Goal: Participate in discussion: Engage in conversation with other users on a specific topic

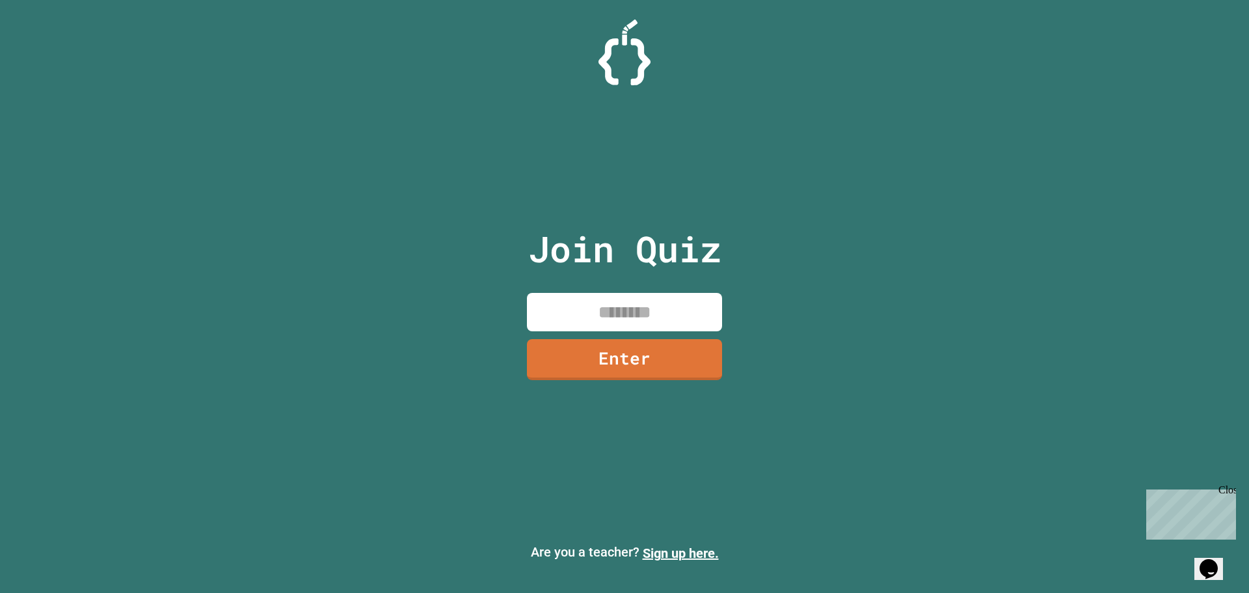
click at [614, 317] on input at bounding box center [624, 312] width 195 height 38
type input "********"
click at [671, 348] on link "Enter" at bounding box center [624, 357] width 189 height 43
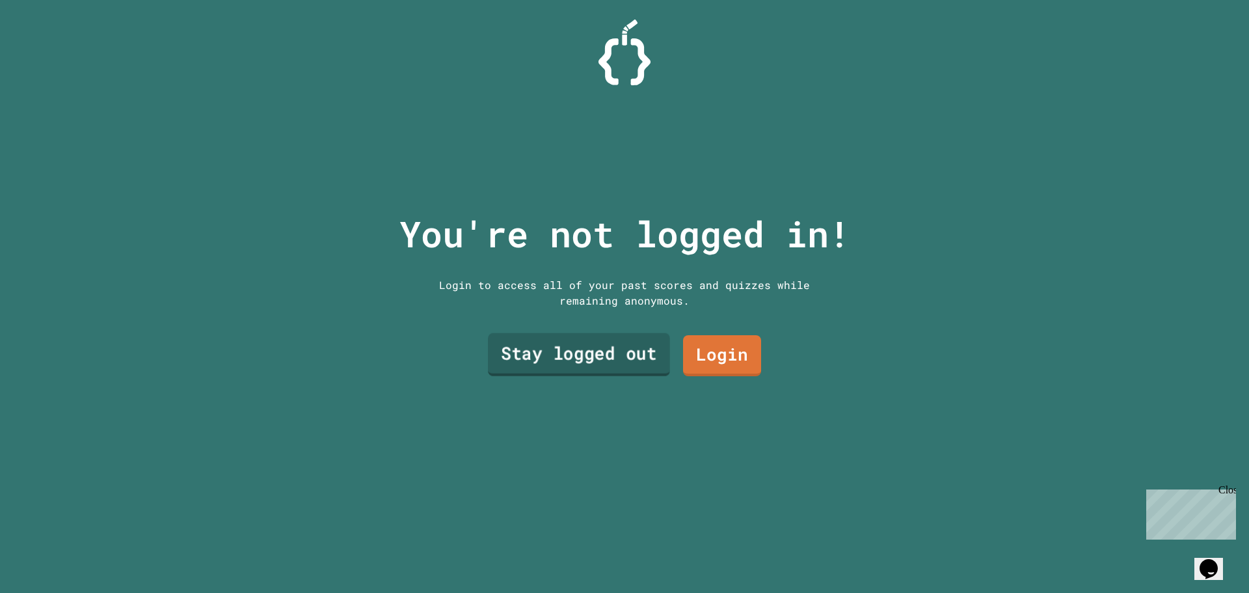
click at [606, 344] on link "Stay logged out" at bounding box center [579, 354] width 182 height 43
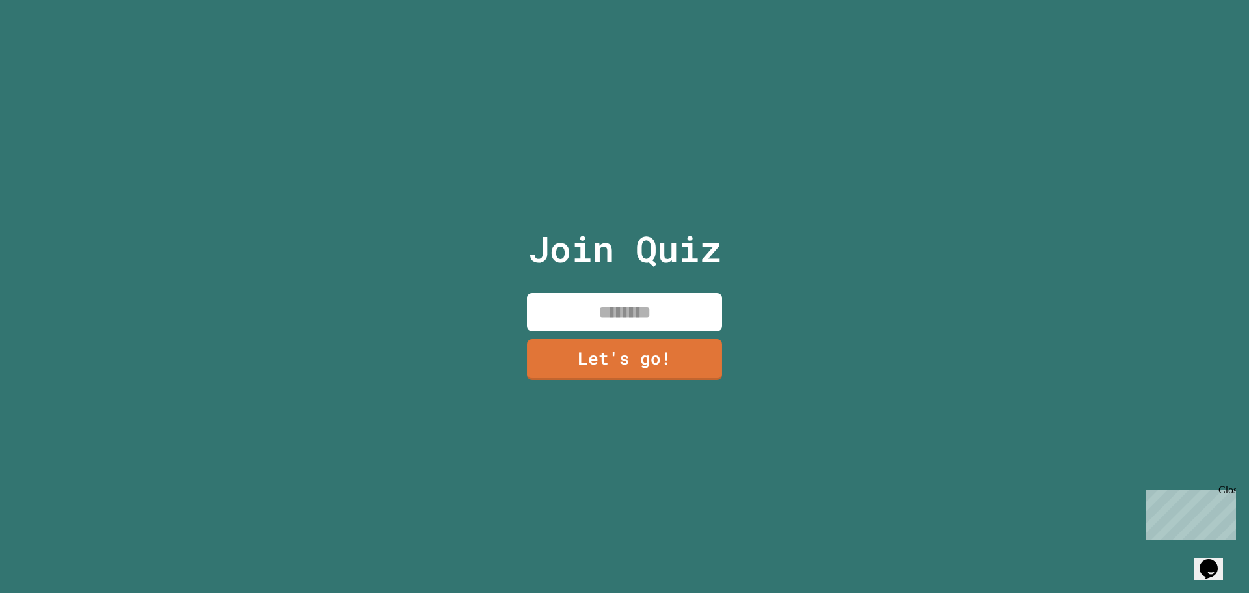
click at [606, 308] on input at bounding box center [624, 312] width 195 height 38
type input "****"
click at [616, 349] on link "Let's go!" at bounding box center [624, 357] width 189 height 43
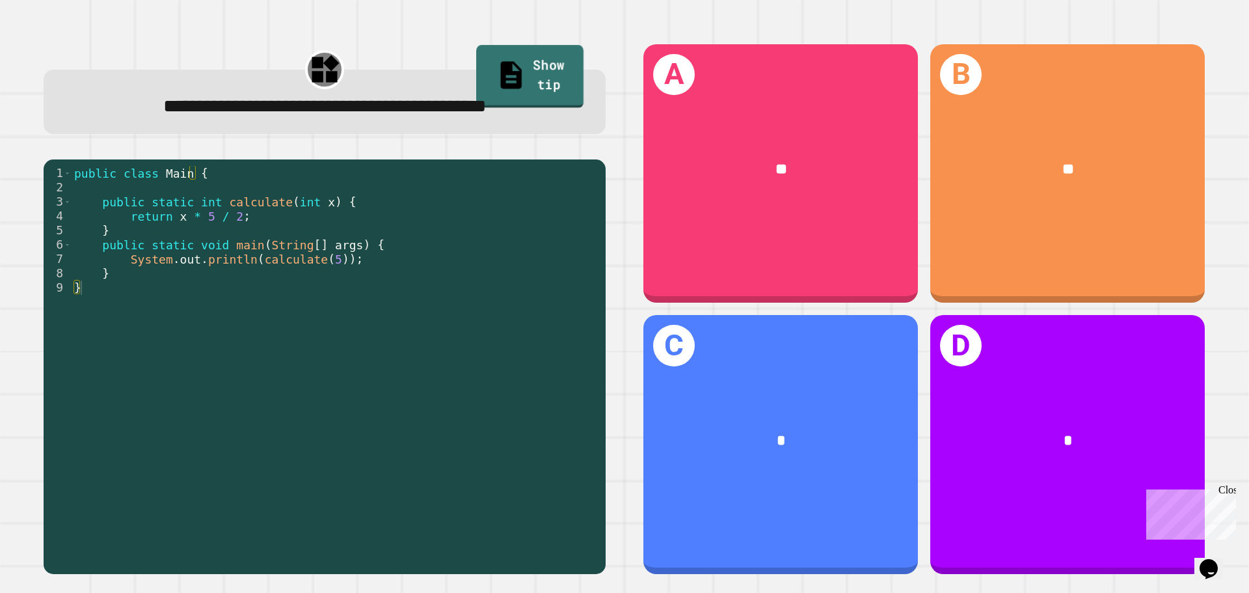
click at [495, 75] on link "Show tip" at bounding box center [529, 76] width 107 height 63
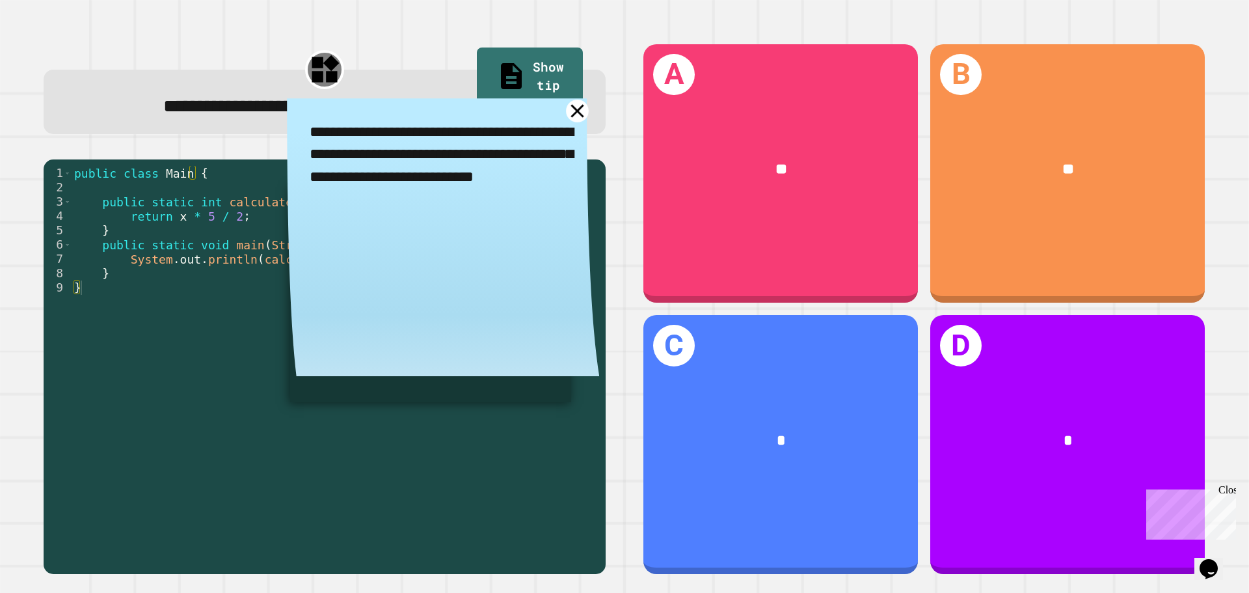
click at [571, 113] on icon at bounding box center [577, 111] width 23 height 23
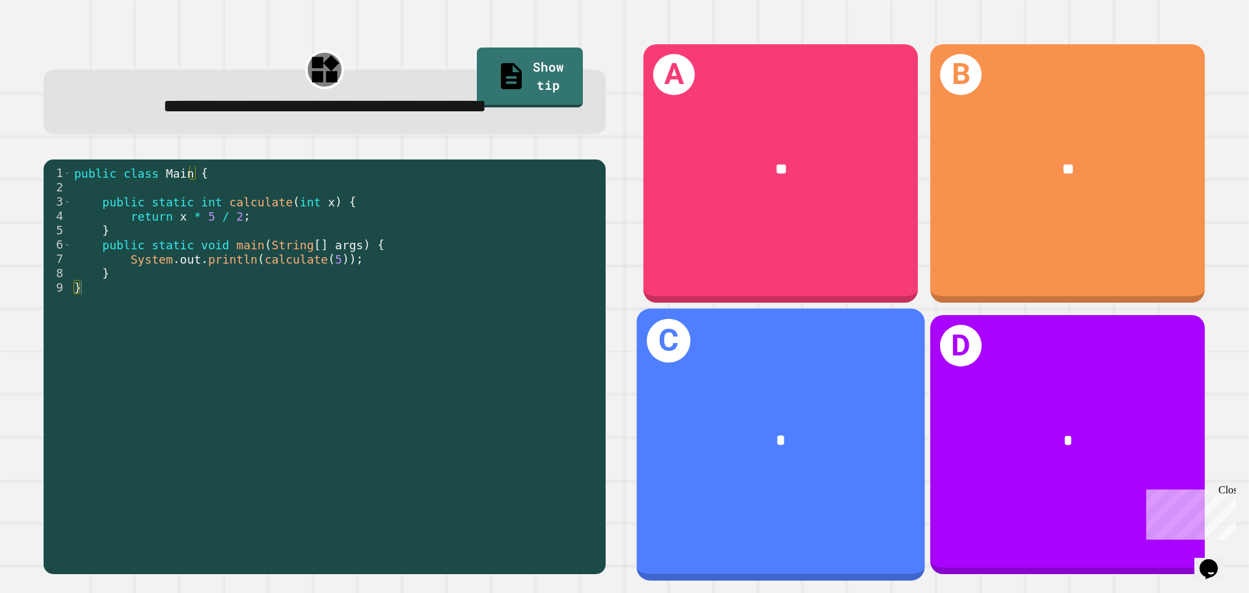
click at [867, 429] on div "*" at bounding box center [781, 441] width 225 height 24
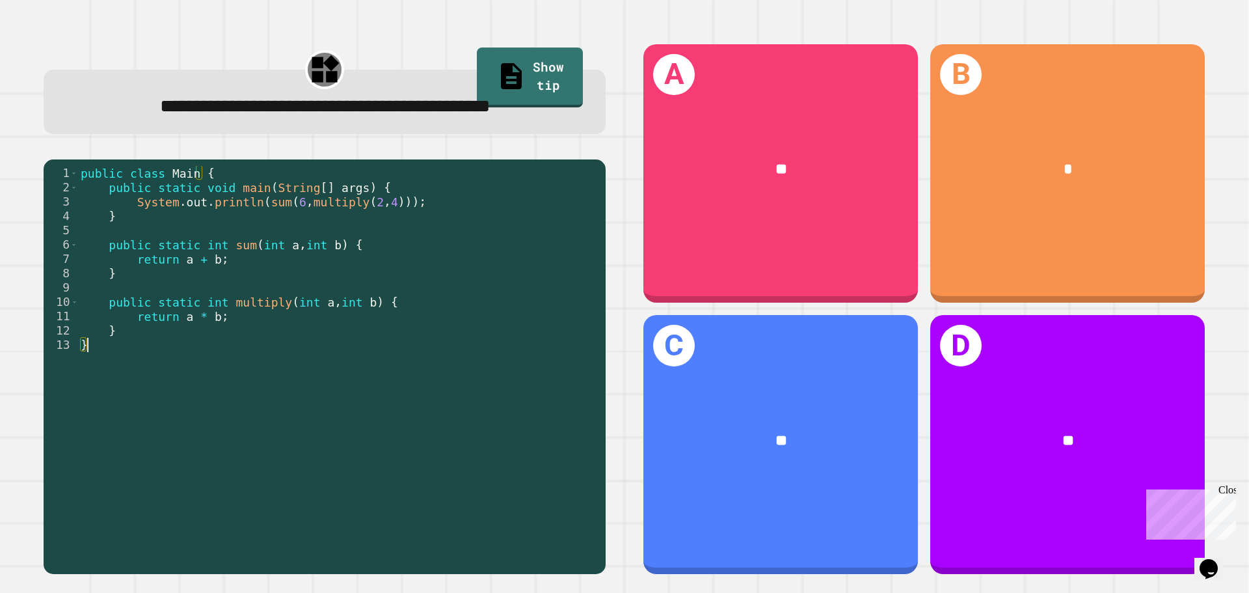
drag, startPoint x: 323, startPoint y: 391, endPoint x: 331, endPoint y: 390, distance: 7.9
click at [331, 390] on div "public class Main { public static void main ( String [ ] args ) { System . out …" at bounding box center [338, 345] width 521 height 358
click at [336, 236] on div "public class Main { public static void main ( String [ ] args ) { System . out …" at bounding box center [338, 345] width 521 height 358
click at [314, 236] on div "public class Main { public static void main ( String [ ] args ) { System . out …" at bounding box center [338, 345] width 521 height 358
click at [401, 114] on span "**********" at bounding box center [325, 106] width 331 height 18
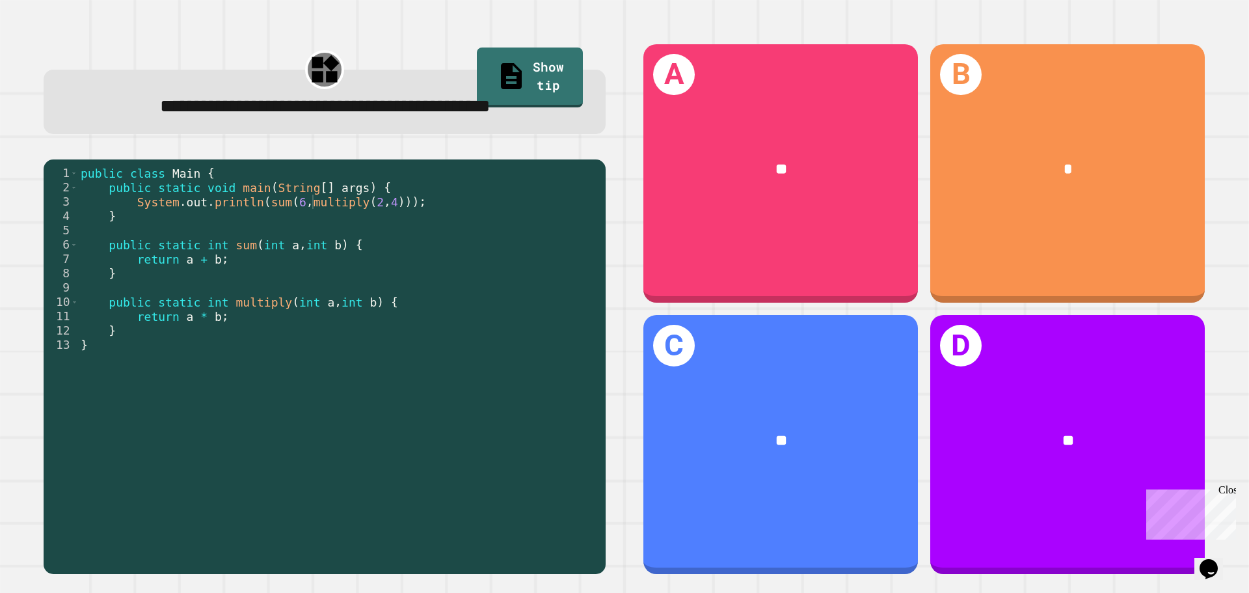
click at [403, 134] on div "**********" at bounding box center [325, 102] width 562 height 64
click at [351, 115] on span "**********" at bounding box center [325, 106] width 331 height 18
click at [1126, 202] on div "*" at bounding box center [1068, 169] width 275 height 83
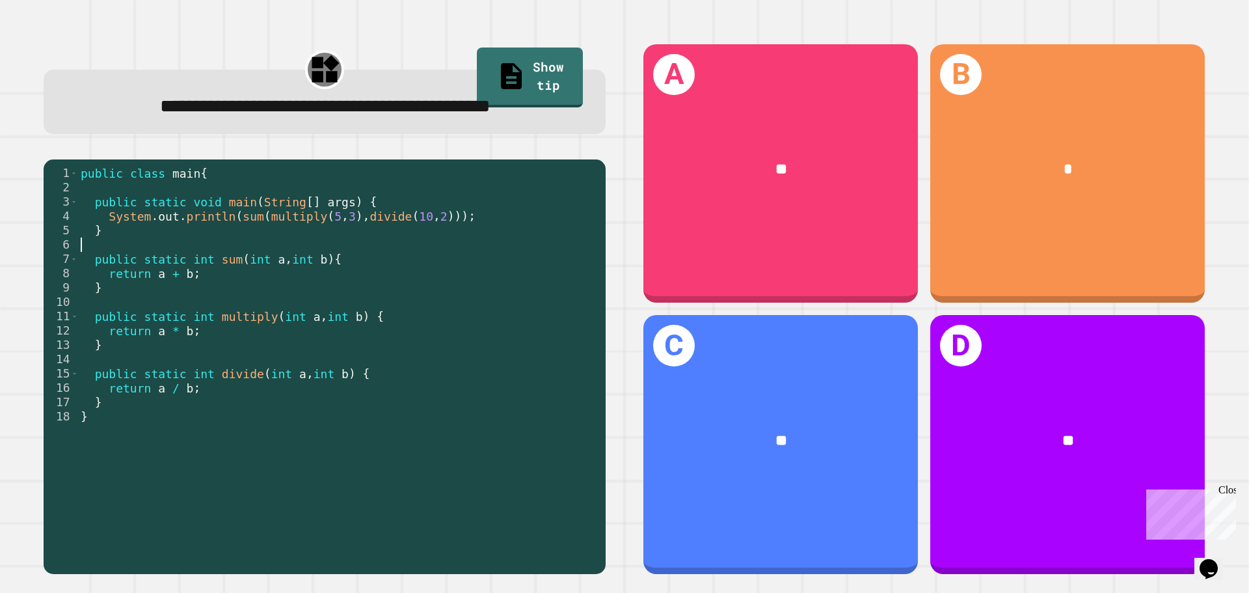
click at [374, 277] on div "public class main { public static void main ( String [ ] args ) { System . out …" at bounding box center [338, 345] width 521 height 358
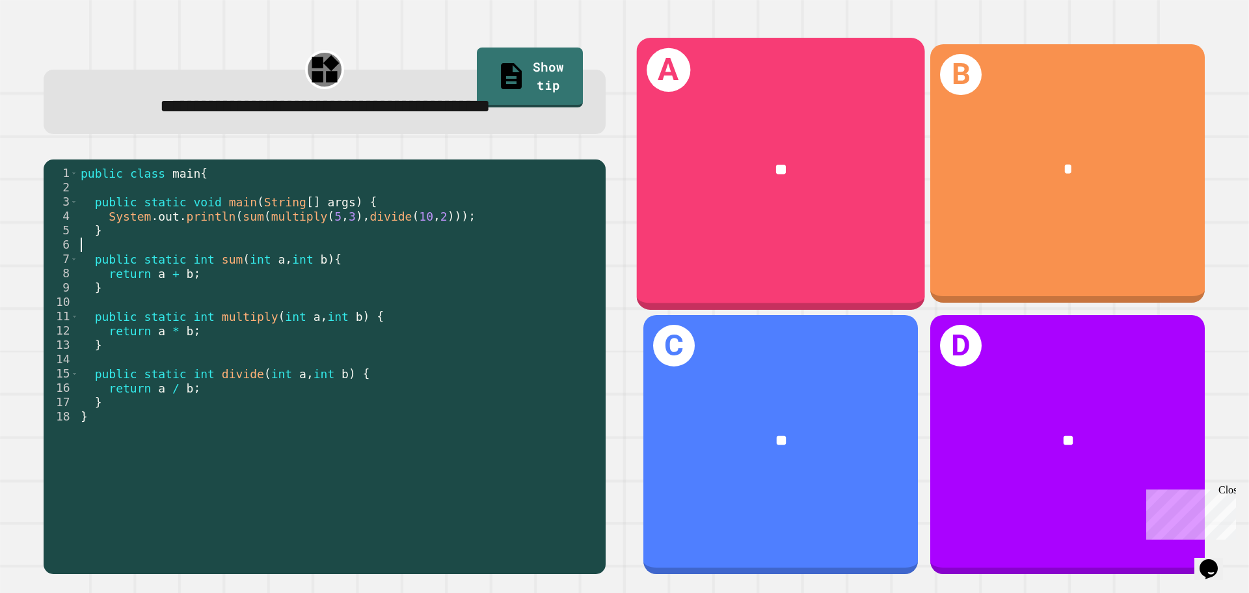
click at [719, 138] on div "**" at bounding box center [781, 169] width 288 height 87
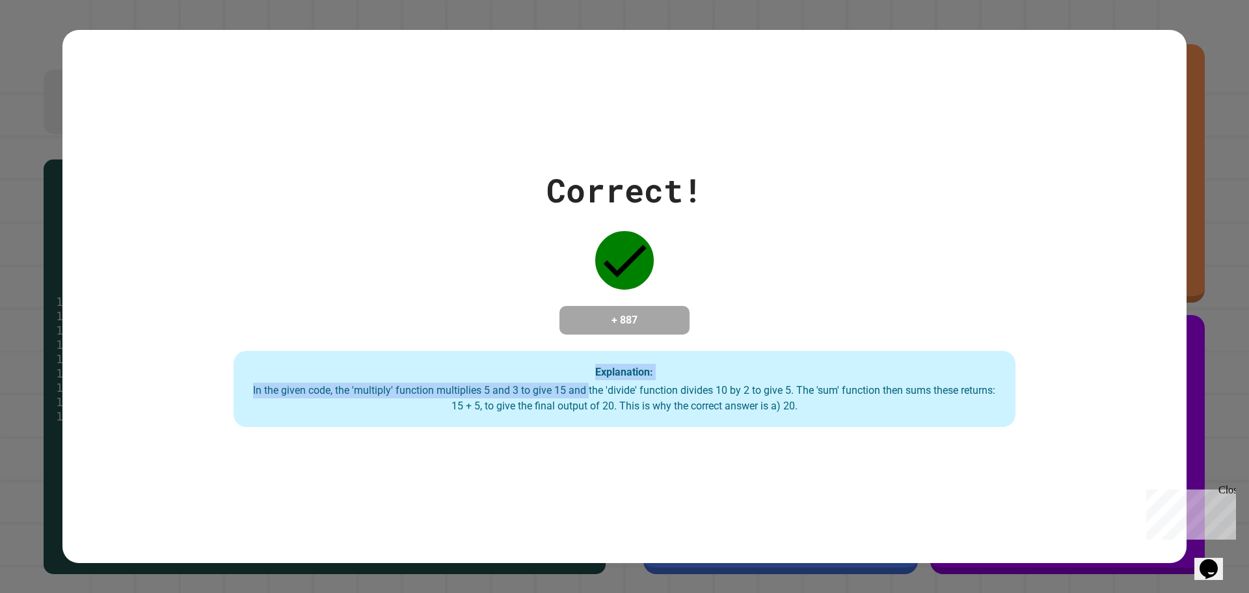
drag, startPoint x: 580, startPoint y: 381, endPoint x: 590, endPoint y: 394, distance: 16.3
click at [587, 394] on div "Explanation: In the given code, the 'multiply' function multiplies 5 and 3 to g…" at bounding box center [625, 389] width 782 height 77
drag, startPoint x: 593, startPoint y: 392, endPoint x: 590, endPoint y: 416, distance: 24.9
click at [593, 401] on div "In the given code, the 'multiply' function multiplies 5 and 3 to give 15 and th…" at bounding box center [625, 398] width 756 height 31
click at [615, 473] on div "Correct! + 887 Explanation: In the given code, the 'multiply' function multipli…" at bounding box center [624, 297] width 1124 height 534
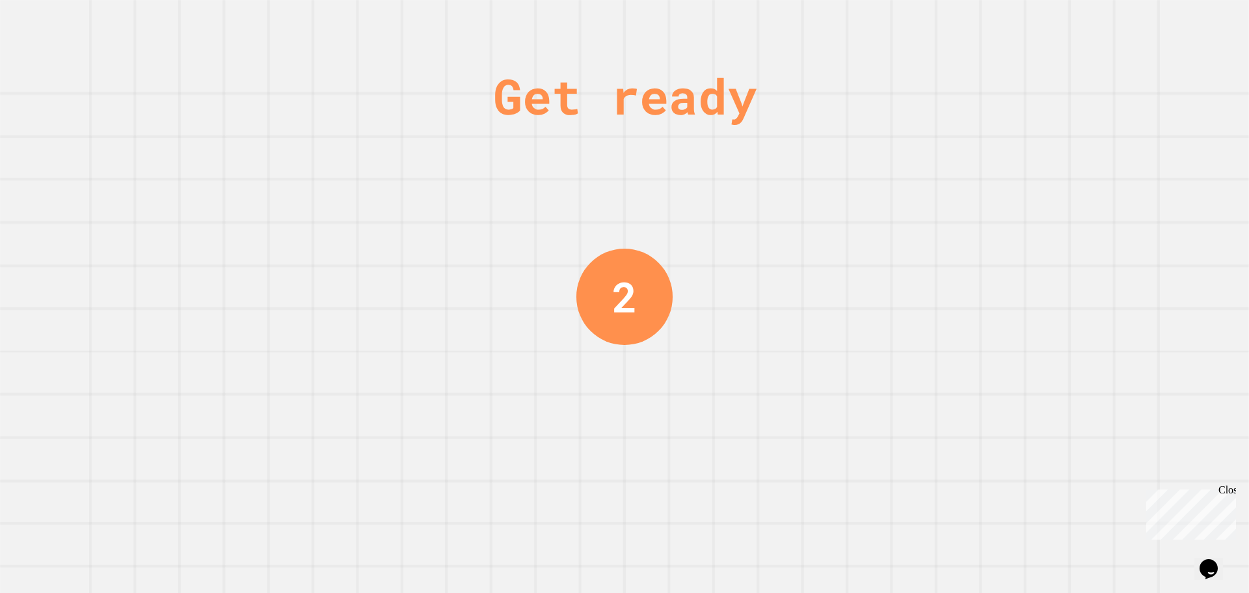
drag, startPoint x: 593, startPoint y: 277, endPoint x: 378, endPoint y: 273, distance: 215.4
click at [561, 271] on div "Get ready 2" at bounding box center [624, 296] width 1249 height 593
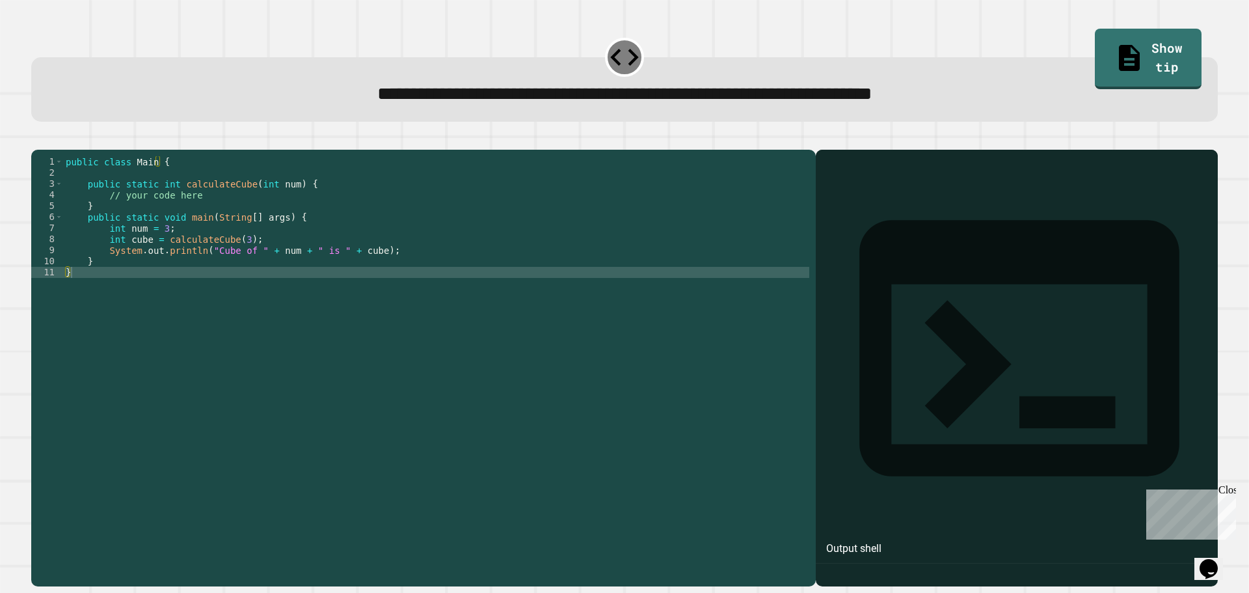
click at [922, 218] on div at bounding box center [1017, 386] width 389 height 399
drag, startPoint x: 608, startPoint y: 297, endPoint x: 908, endPoint y: 277, distance: 301.3
click at [615, 295] on div "public class Main { public static int calculateCube ( int num ) { // your code …" at bounding box center [436, 355] width 746 height 398
click at [935, 277] on div at bounding box center [1017, 386] width 389 height 399
click at [908, 221] on div at bounding box center [1017, 386] width 389 height 399
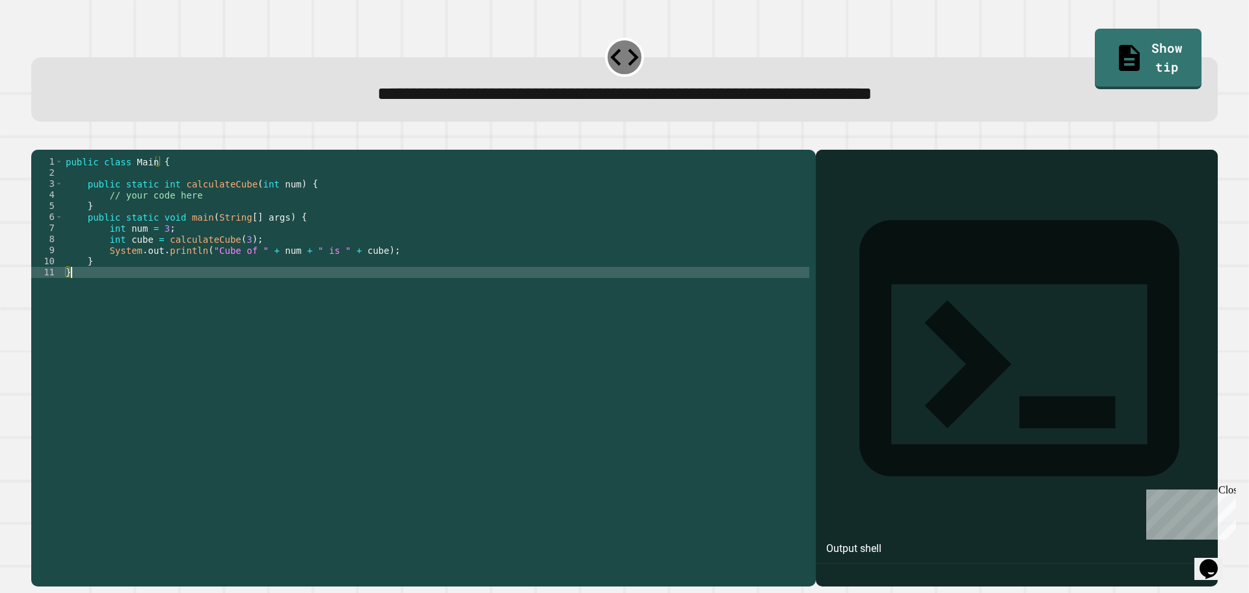
click at [125, 306] on div "public class Main { public static int calculateCube ( int num ) { // your code …" at bounding box center [436, 355] width 746 height 398
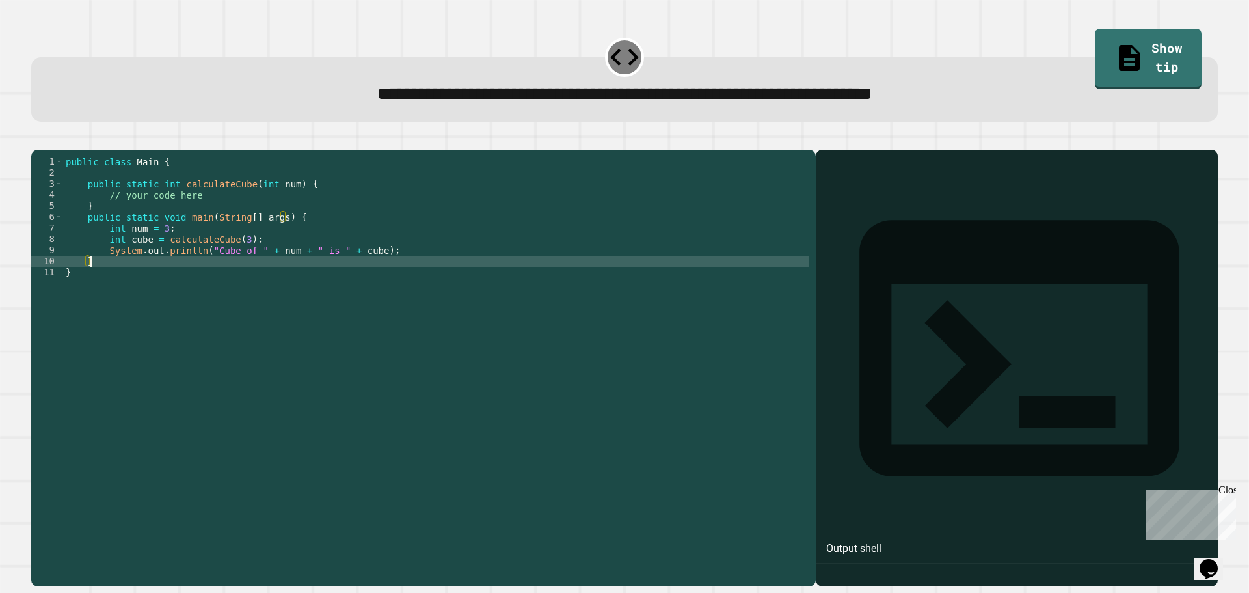
click at [148, 280] on div "public class Main { public static int calculateCube ( int num ) { // your code …" at bounding box center [436, 355] width 746 height 398
drag, startPoint x: 150, startPoint y: 277, endPoint x: 274, endPoint y: 277, distance: 123.6
click at [159, 276] on div "public class Main { public static int calculateCube ( int num ) { // your code …" at bounding box center [436, 355] width 746 height 398
click at [459, 282] on div "public class Main { public static int calculateCube ( int num ) { // your code …" at bounding box center [436, 355] width 746 height 398
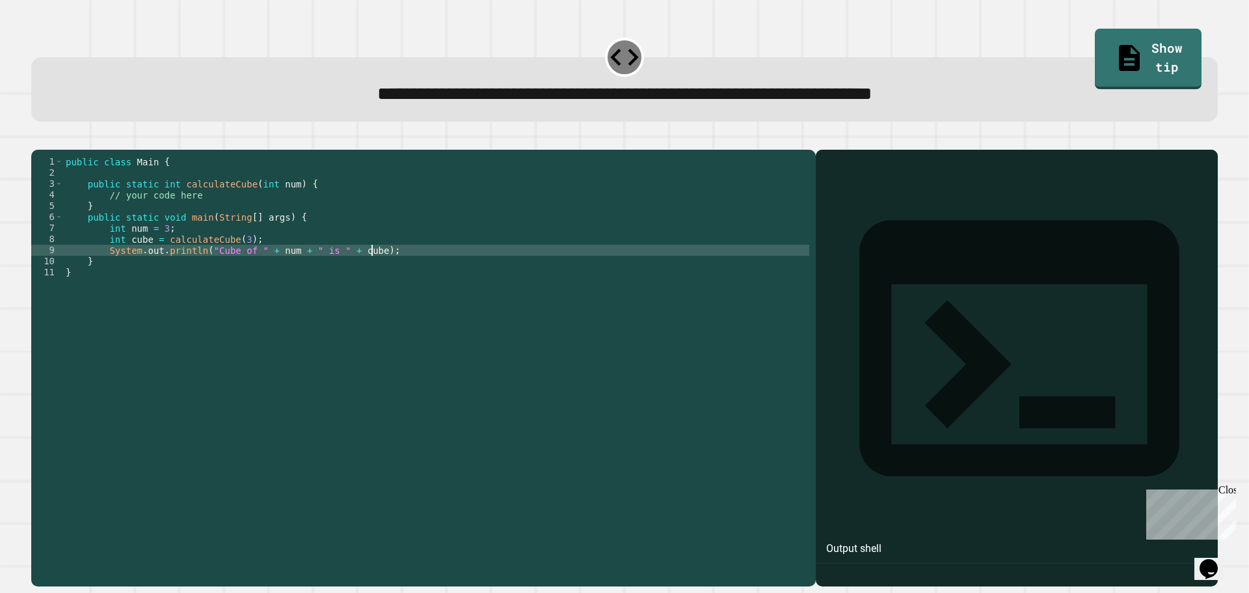
click at [452, 272] on div "public class Main { public static int calculateCube ( int num ) { // your code …" at bounding box center [436, 355] width 746 height 398
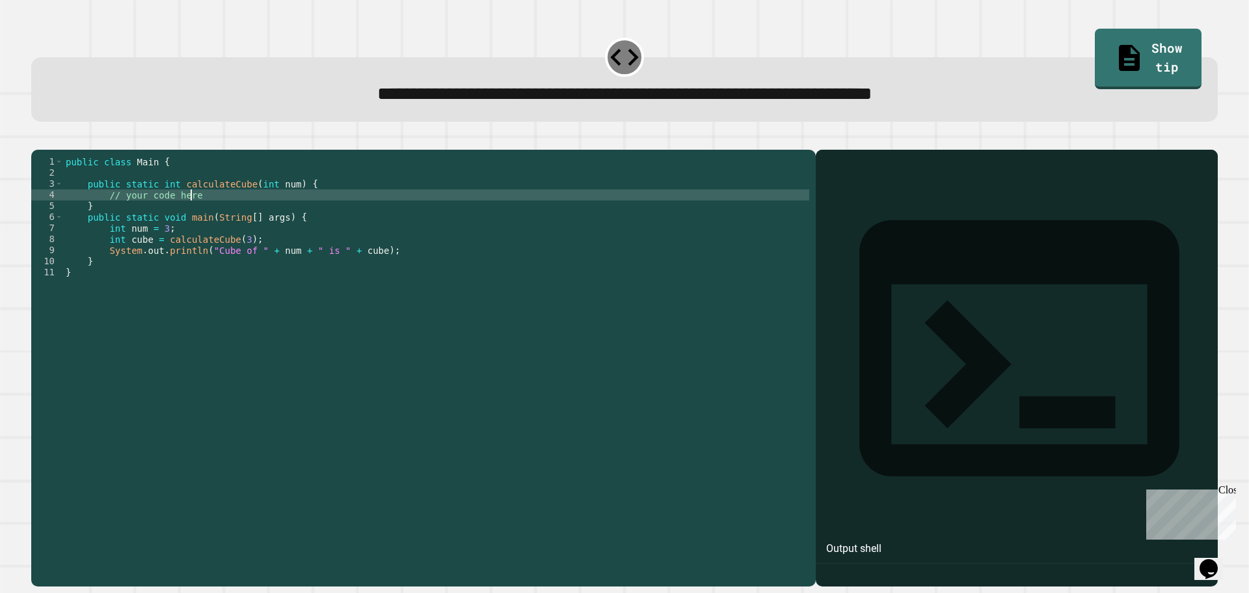
click at [312, 214] on div "public class Main { public static int calculateCube ( int num ) { // your code …" at bounding box center [436, 355] width 746 height 398
type textarea "**********"
type textarea "*"
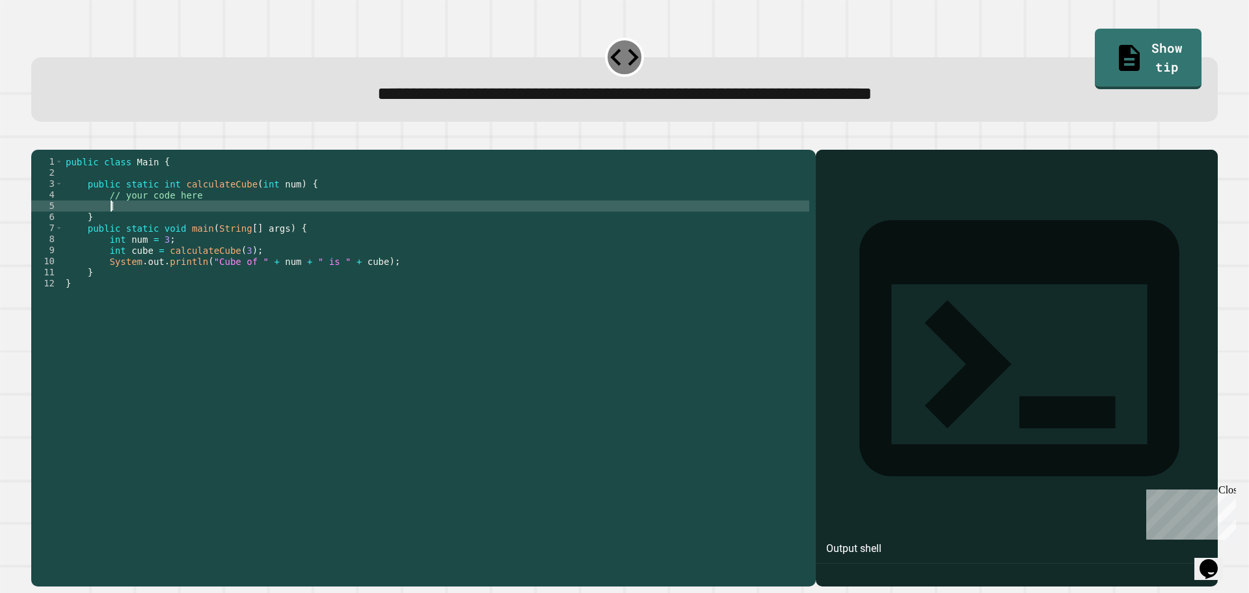
scroll to position [0, 2]
click at [1097, 38] on link "Show tip" at bounding box center [1148, 57] width 105 height 63
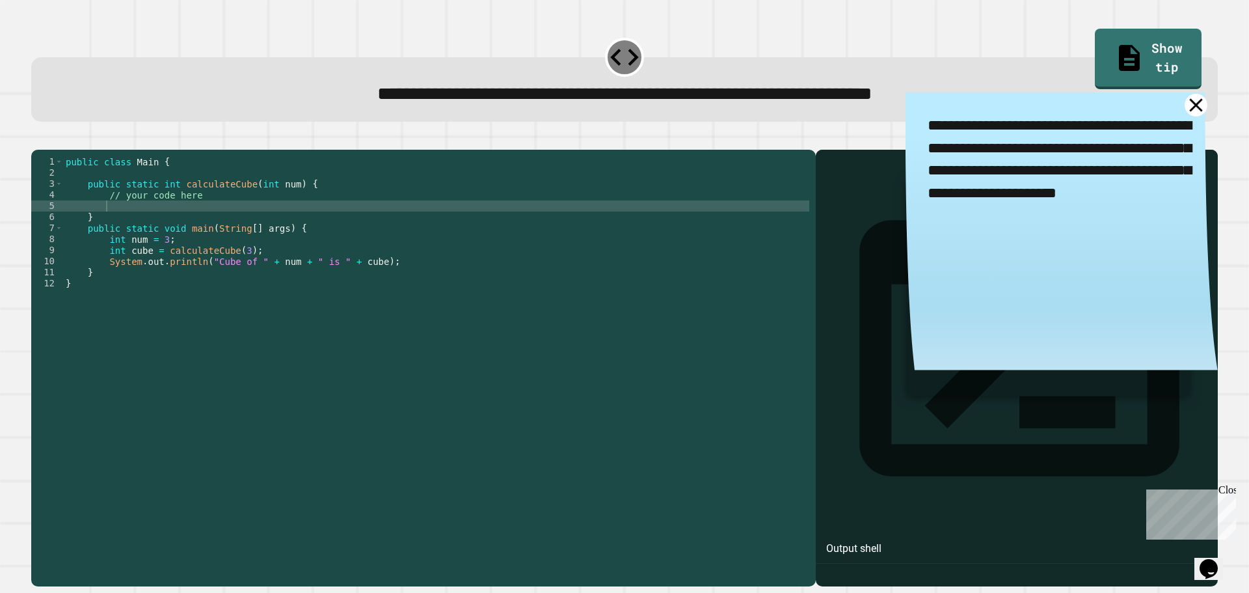
click at [1185, 107] on icon at bounding box center [1196, 105] width 23 height 23
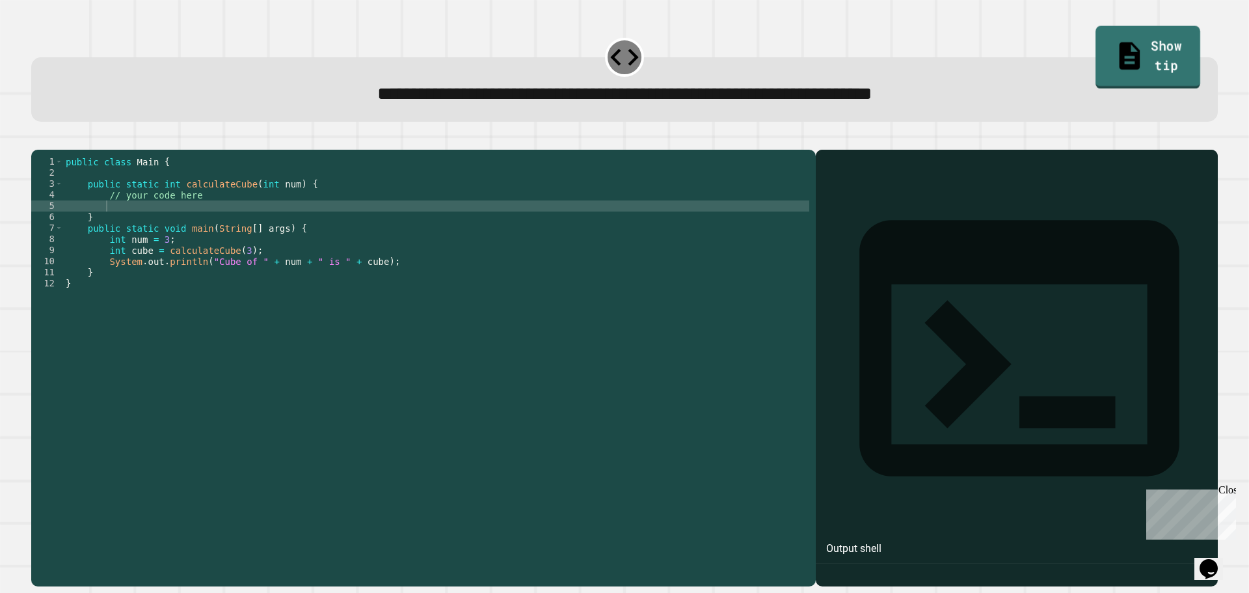
click at [1139, 42] on link "Show tip" at bounding box center [1148, 57] width 105 height 63
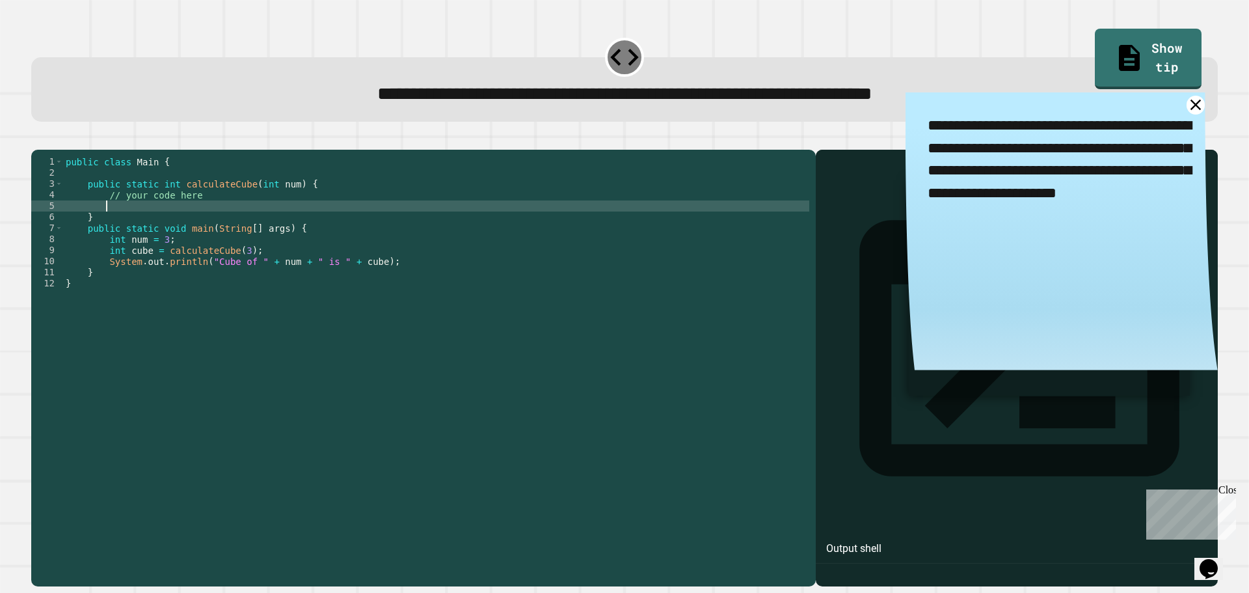
click at [156, 223] on div "public class Main { public static int calculateCube ( int num ) { // your code …" at bounding box center [436, 355] width 746 height 398
click at [183, 225] on div "public class Main { public static int calculateCube ( int num ) { // your code …" at bounding box center [436, 355] width 746 height 398
type textarea "**********"
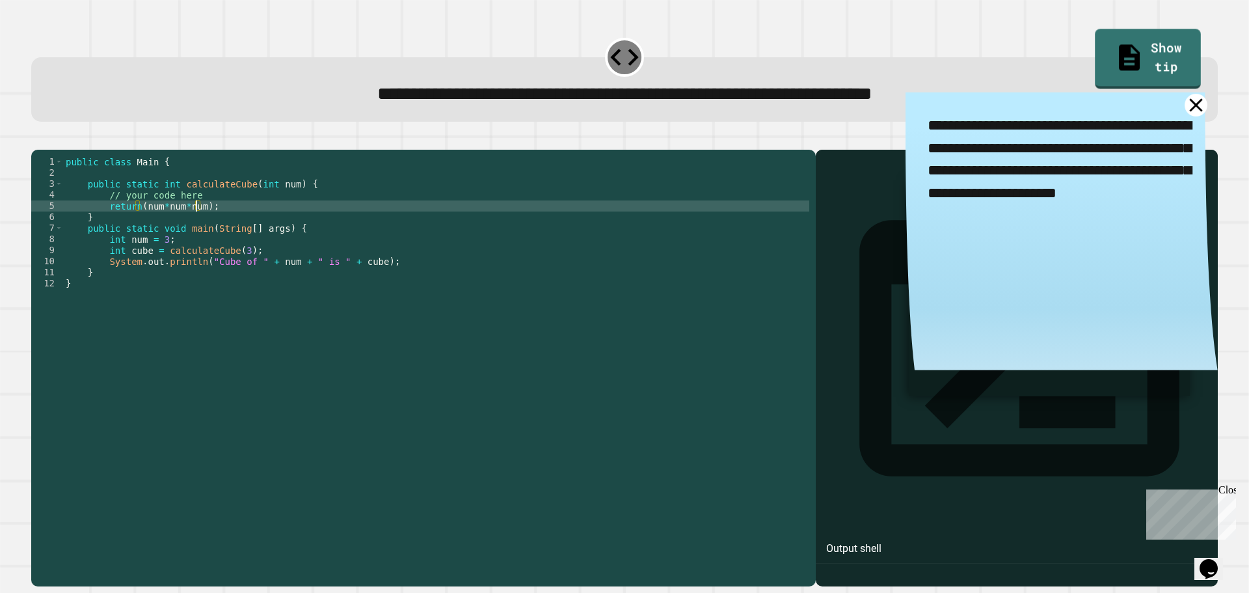
click at [1185, 113] on icon at bounding box center [1196, 105] width 23 height 23
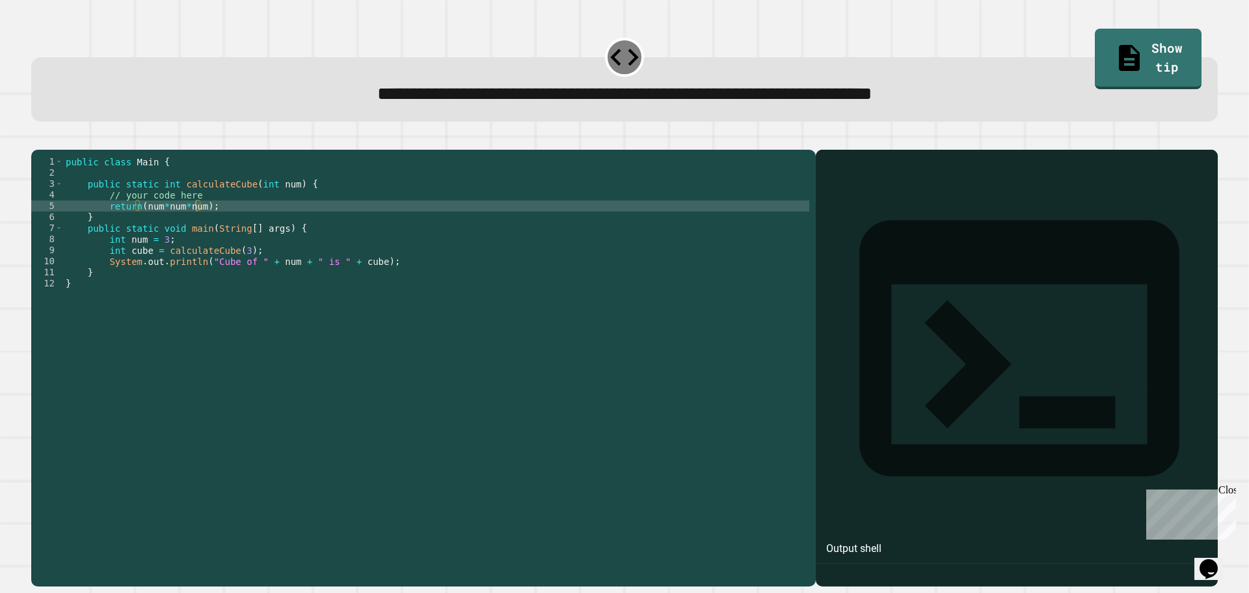
click at [38, 139] on button "button" at bounding box center [38, 139] width 0 height 0
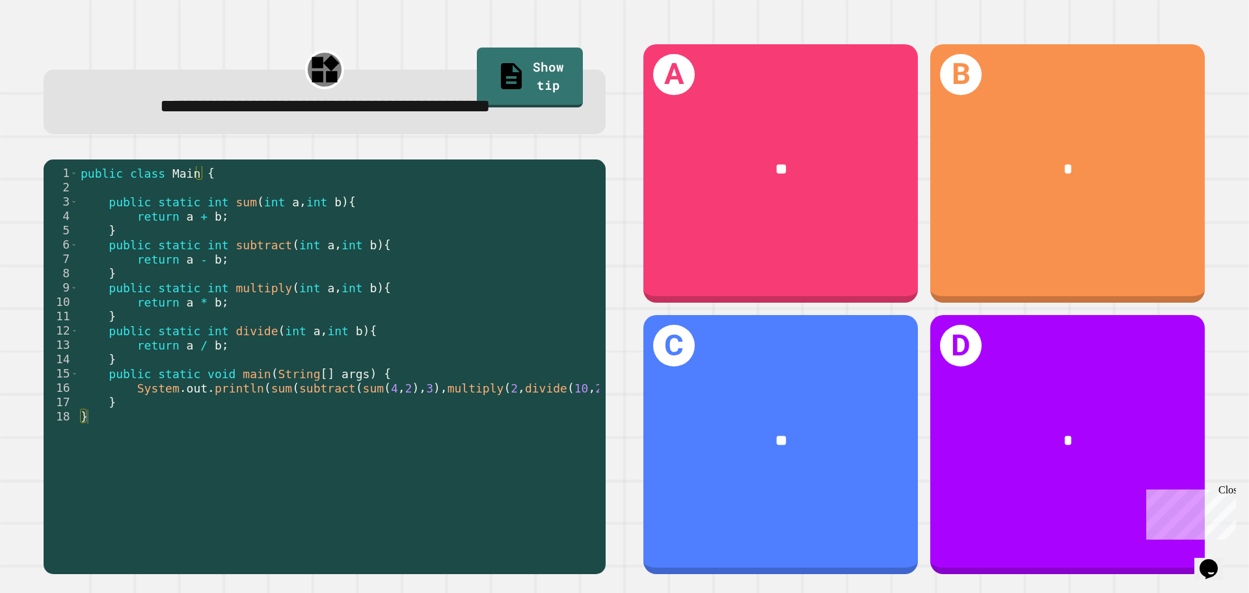
click at [280, 182] on div "**********" at bounding box center [325, 309] width 600 height 568
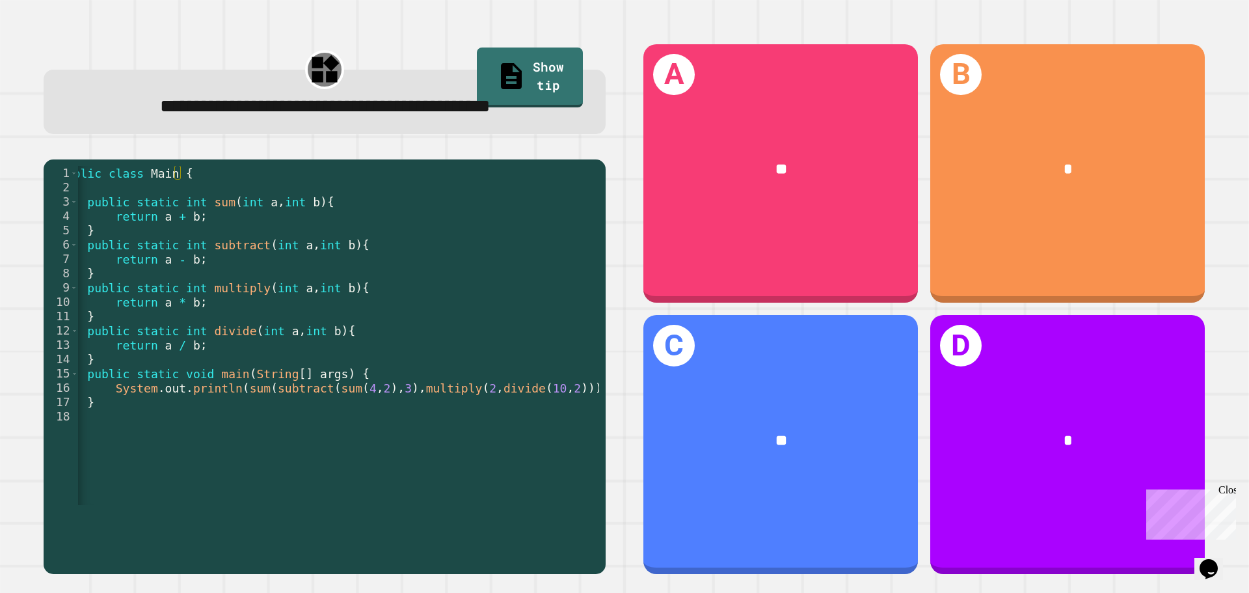
scroll to position [0, 34]
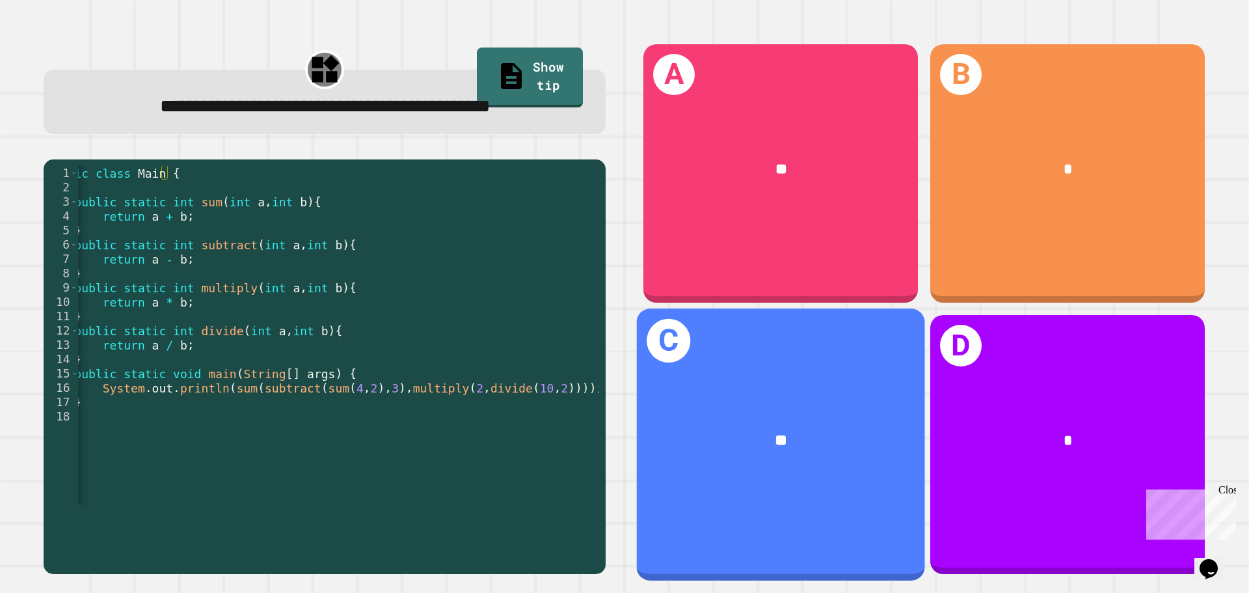
click at [765, 461] on div "**" at bounding box center [781, 441] width 288 height 87
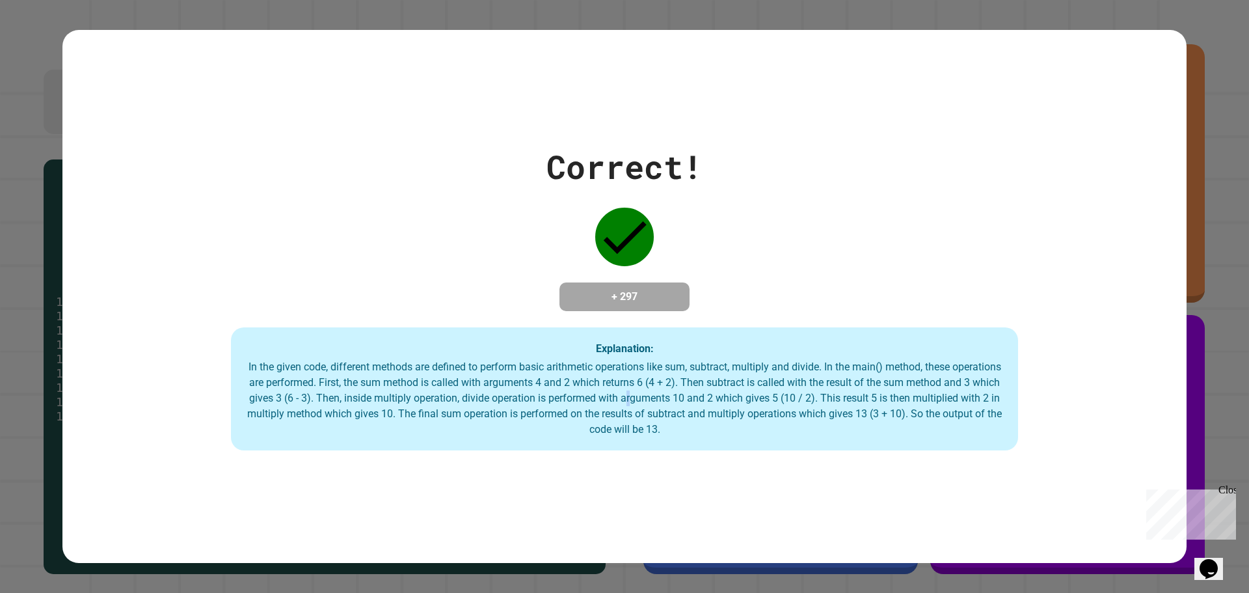
click at [700, 401] on div "In the given code, different methods are defined to perform basic arithmetic op…" at bounding box center [624, 398] width 761 height 78
click at [771, 392] on div "In the given code, different methods are defined to perform basic arithmetic op…" at bounding box center [624, 398] width 761 height 78
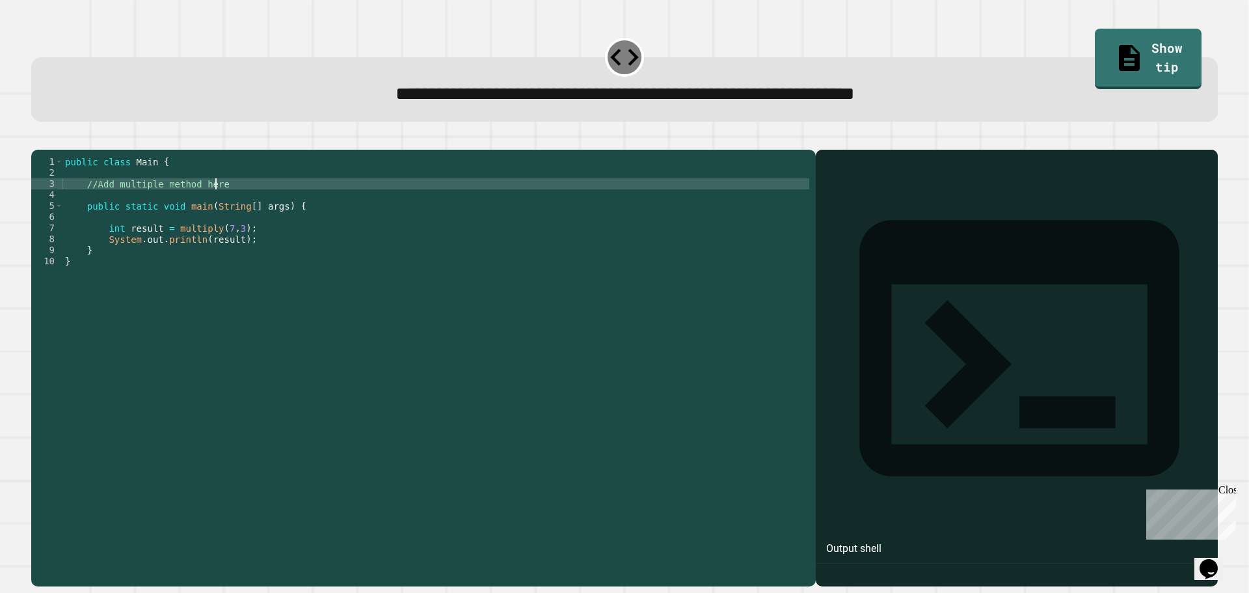
click at [270, 202] on div "public class Main { //Add multiple method here public static void main ( String…" at bounding box center [435, 355] width 747 height 398
type textarea "**********"
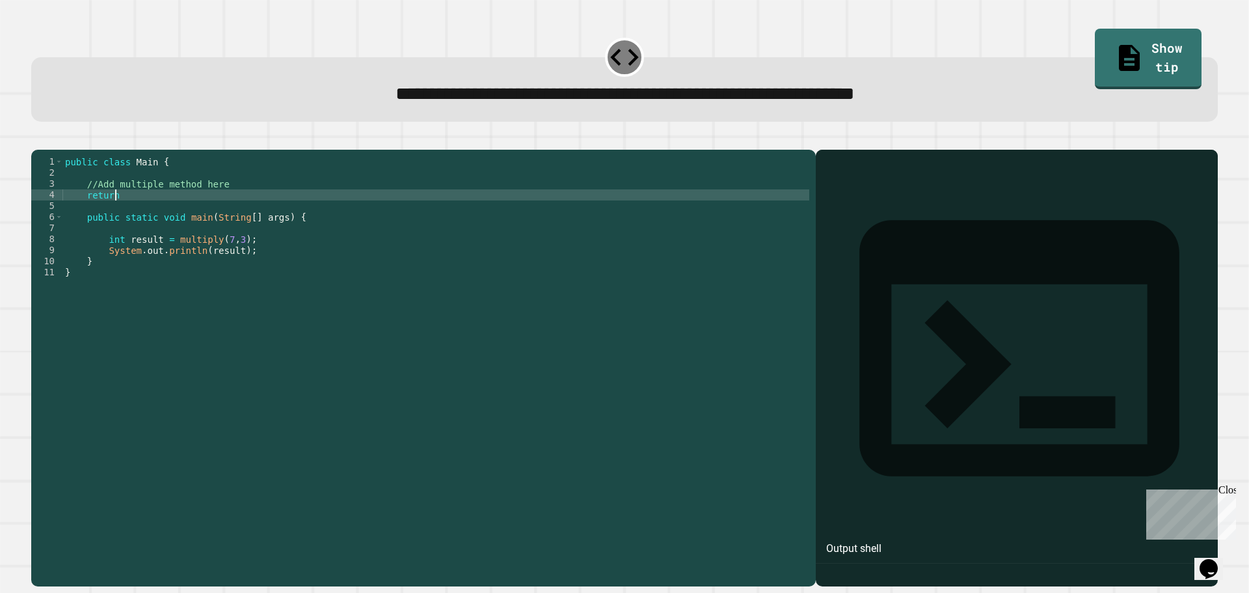
scroll to position [0, 3]
type textarea "*"
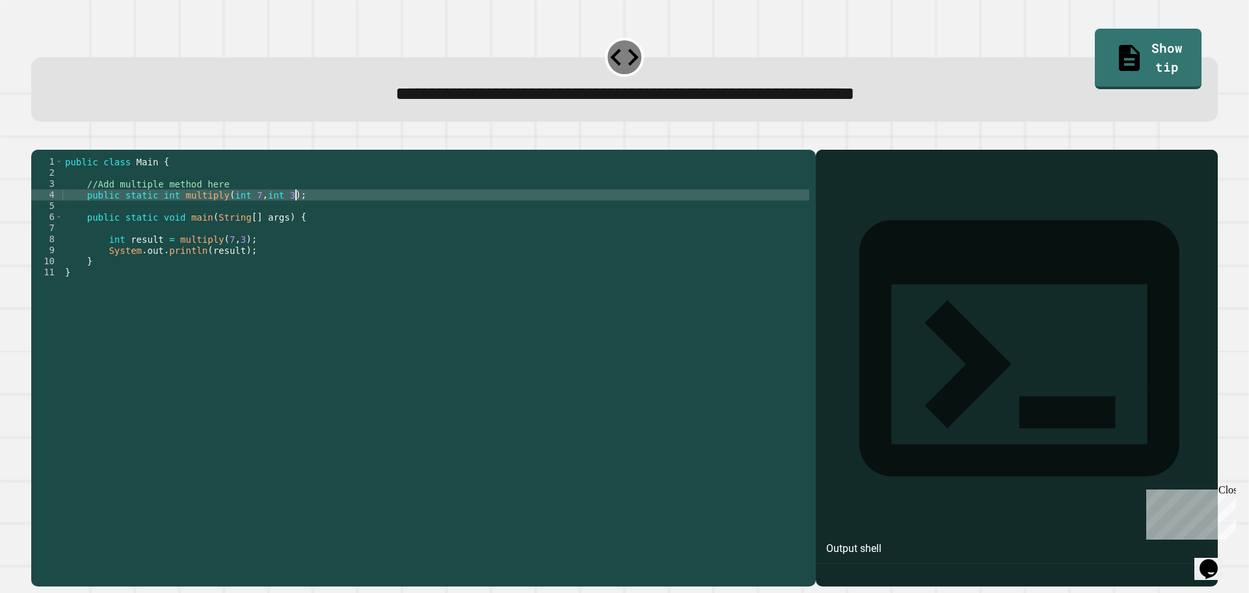
type textarea "**********"
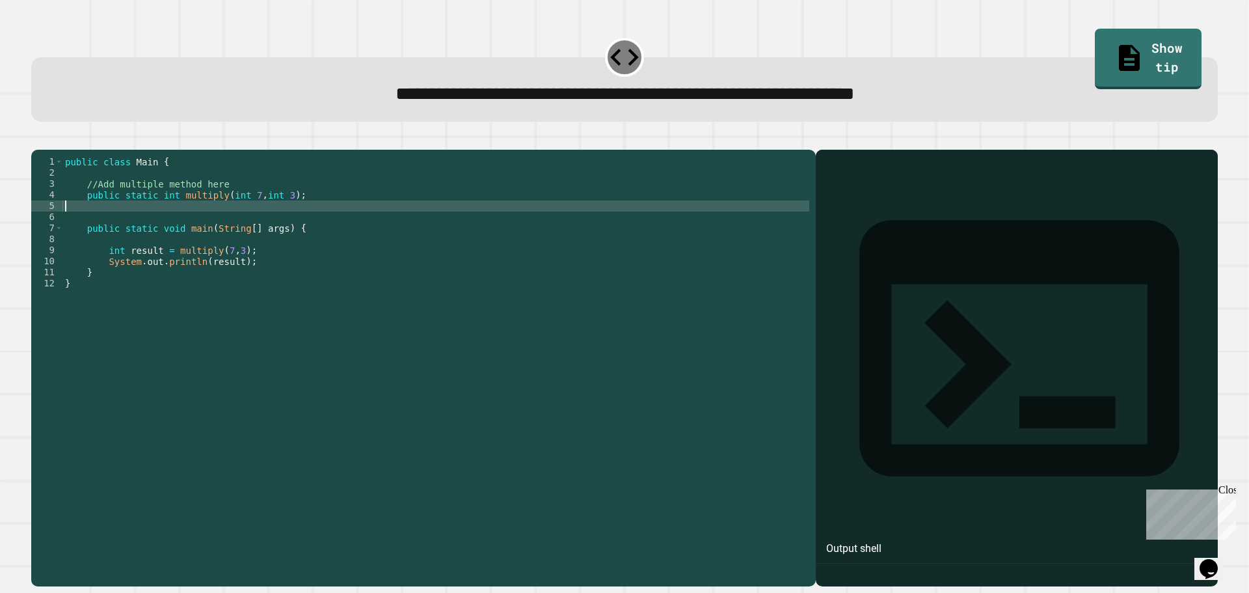
scroll to position [0, 0]
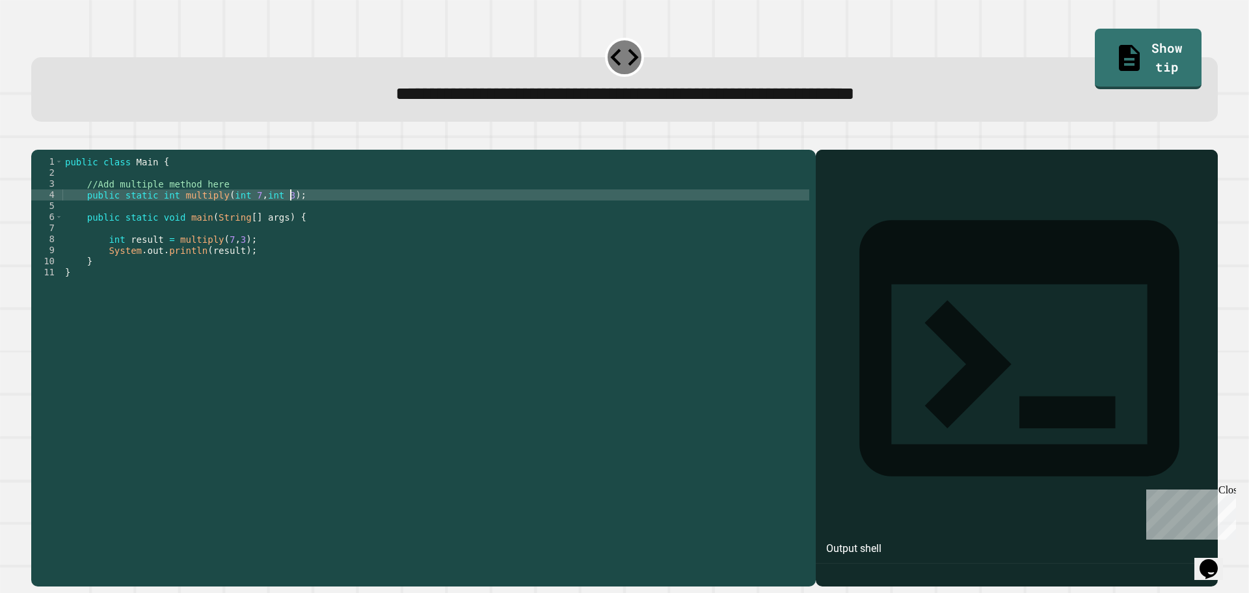
type textarea "**********"
click at [38, 139] on icon "button" at bounding box center [38, 139] width 0 height 0
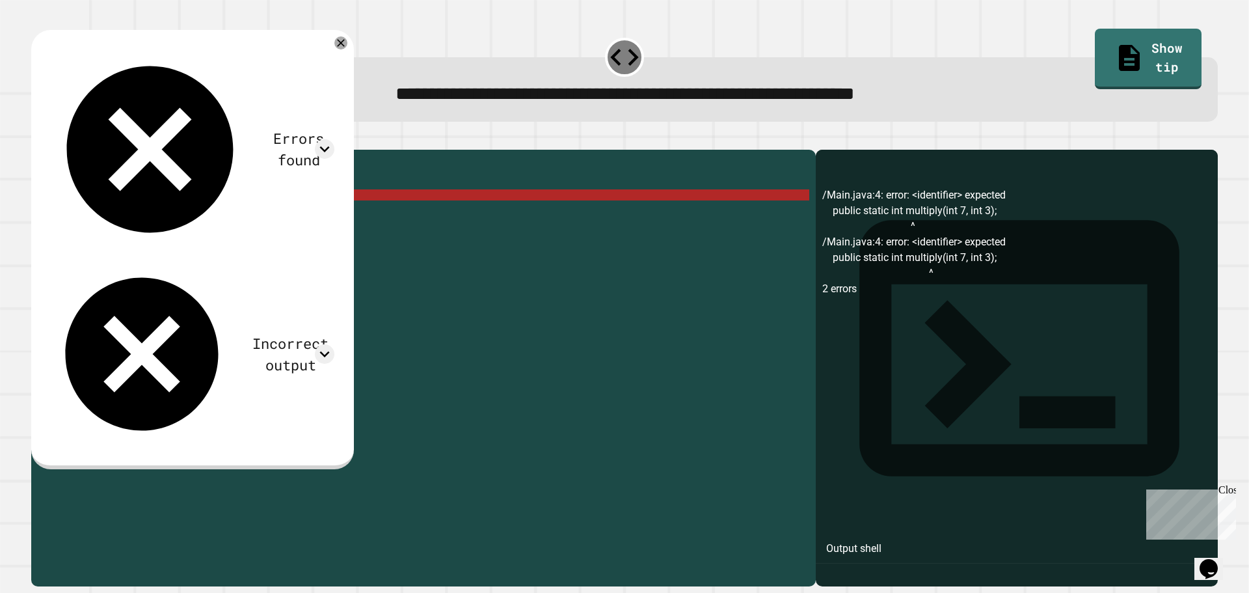
click at [593, 138] on div at bounding box center [624, 142] width 1187 height 16
click at [590, 139] on div at bounding box center [624, 142] width 1187 height 16
click at [208, 216] on div "public class Main { //Add multiple method here public static int multiply ( int…" at bounding box center [435, 355] width 747 height 398
click at [252, 210] on div "public class Main { //Add multiple method here public static int multiply ( int…" at bounding box center [435, 355] width 747 height 398
click at [279, 213] on div "public class Main { //Add multiple method here public static int multiply ( int…" at bounding box center [435, 355] width 747 height 398
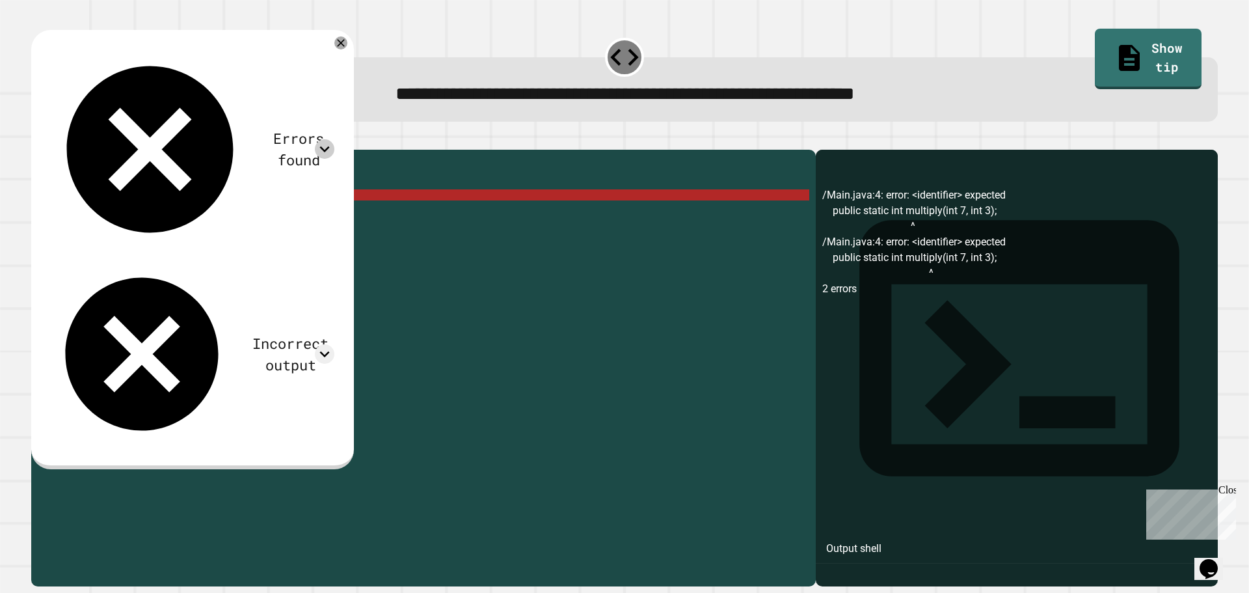
click at [334, 139] on icon at bounding box center [325, 149] width 20 height 20
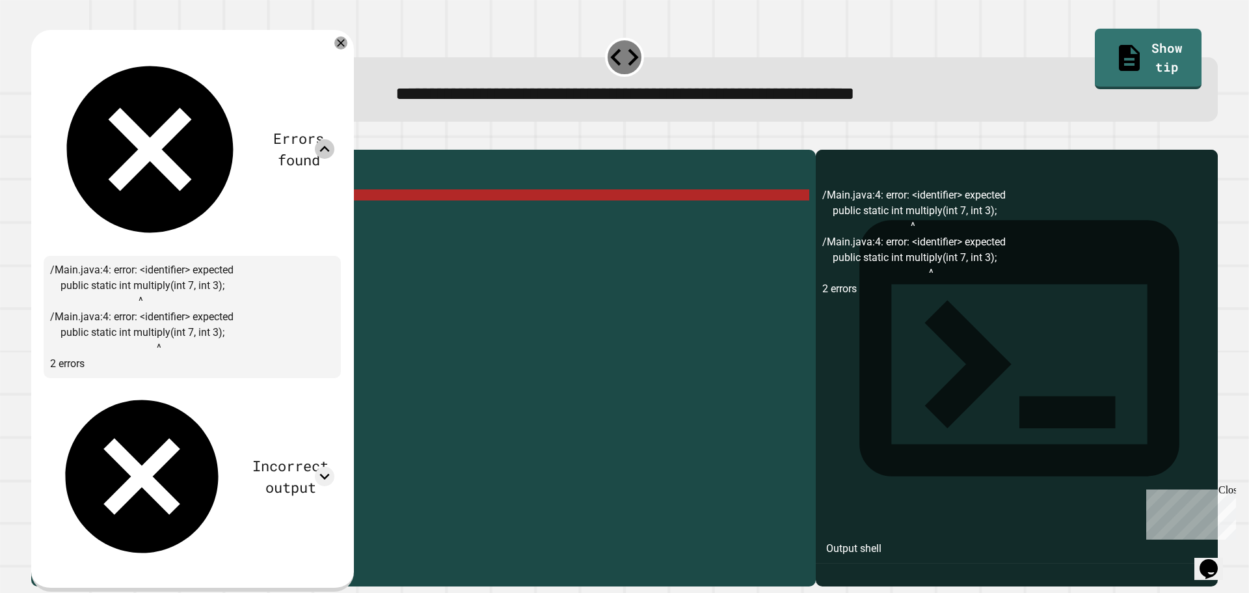
click at [334, 139] on icon at bounding box center [325, 149] width 20 height 20
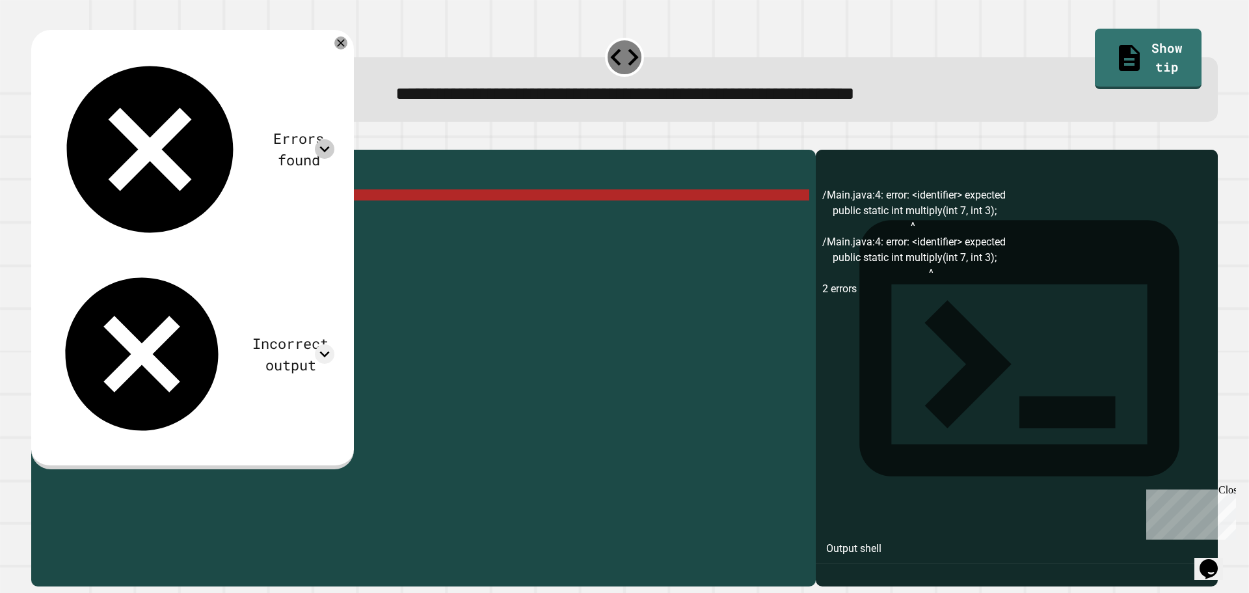
click at [193, 209] on div "public class Main { //Add multiple method here public static int multiply ( int…" at bounding box center [435, 355] width 747 height 398
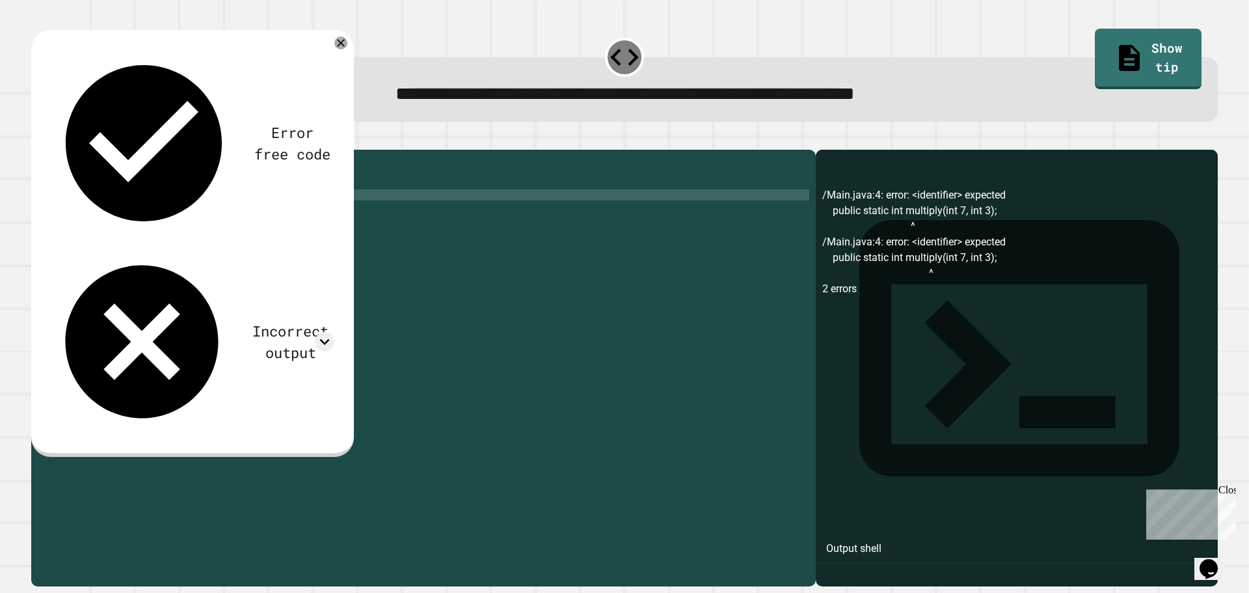
scroll to position [0, 10]
type textarea "**********"
click at [38, 139] on button "button" at bounding box center [38, 139] width 0 height 0
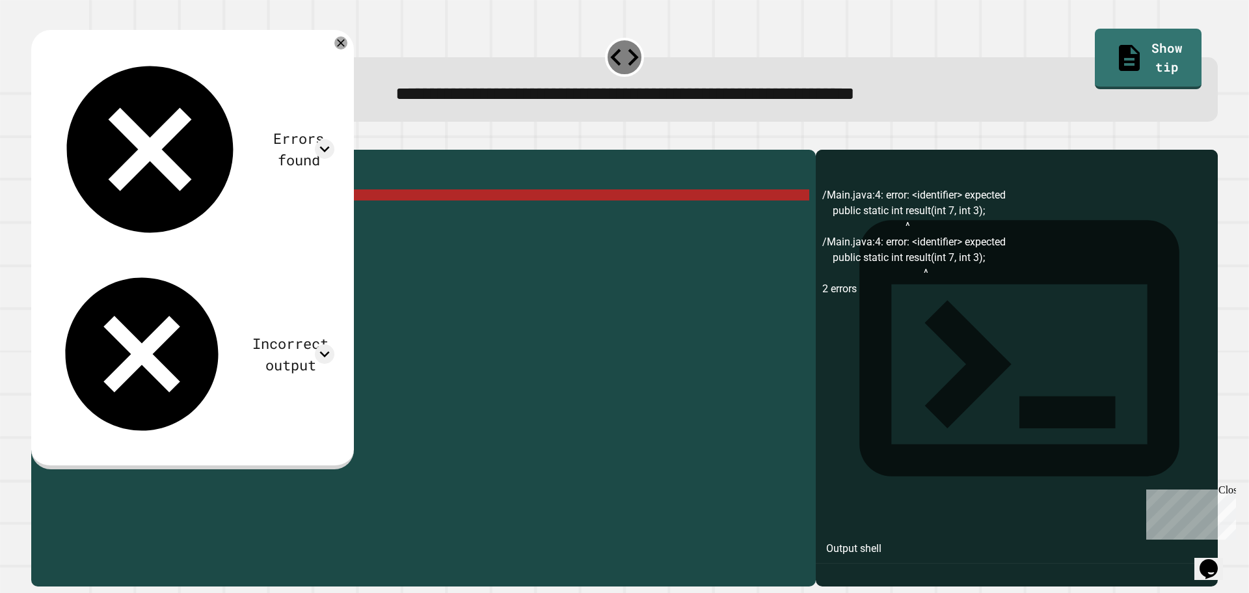
click at [217, 62] on div "Errors found" at bounding box center [192, 149] width 284 height 200
click at [334, 139] on icon at bounding box center [325, 149] width 20 height 20
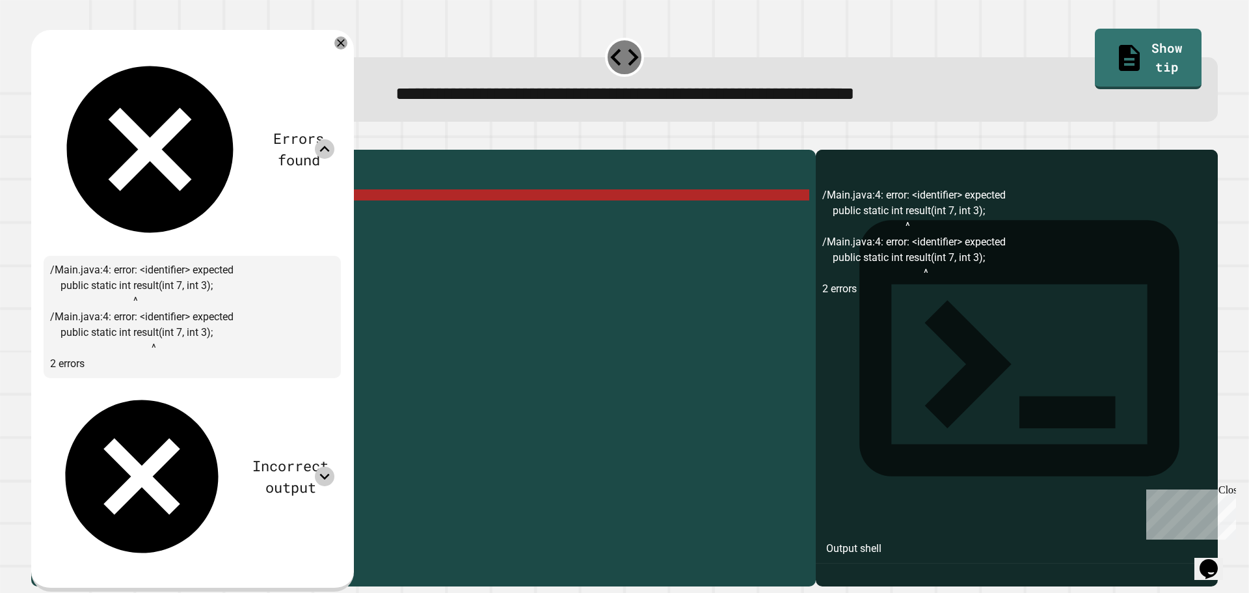
drag, startPoint x: 352, startPoint y: 213, endPoint x: 347, endPoint y: 221, distance: 8.5
click at [341, 219] on div "Errors found /Main.java:4: error: <identifier> expected public static int resul…" at bounding box center [192, 309] width 297 height 532
click at [346, 46] on icon at bounding box center [340, 42] width 9 height 9
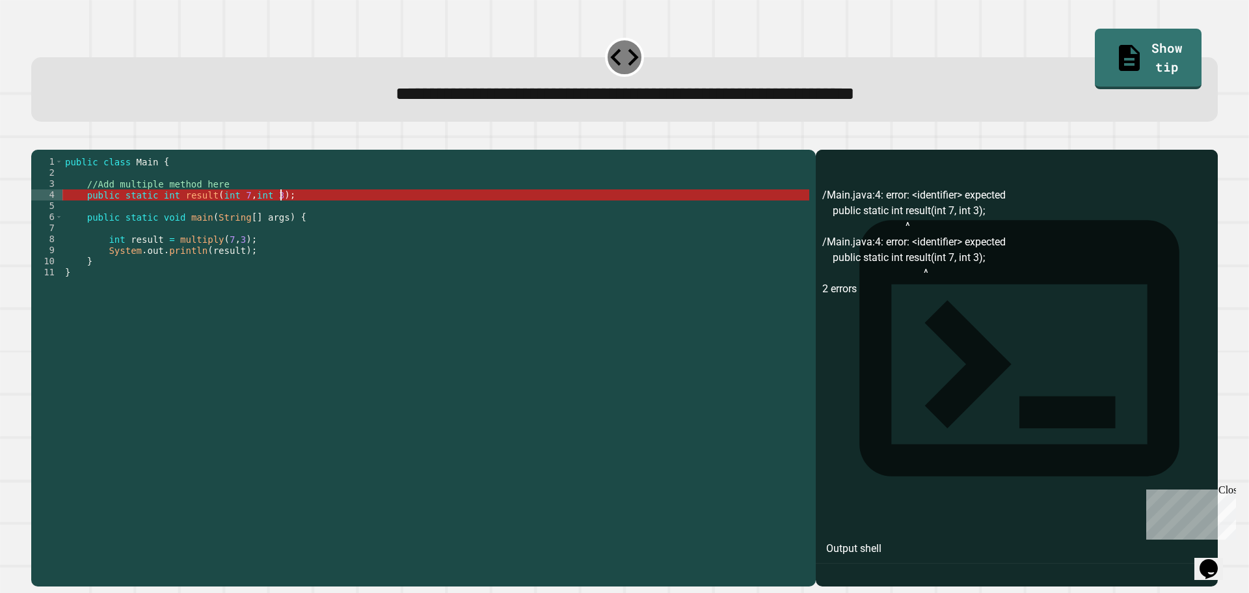
click at [402, 212] on div "public class Main { //Add multiple method here public static int result ( int 7…" at bounding box center [435, 355] width 747 height 398
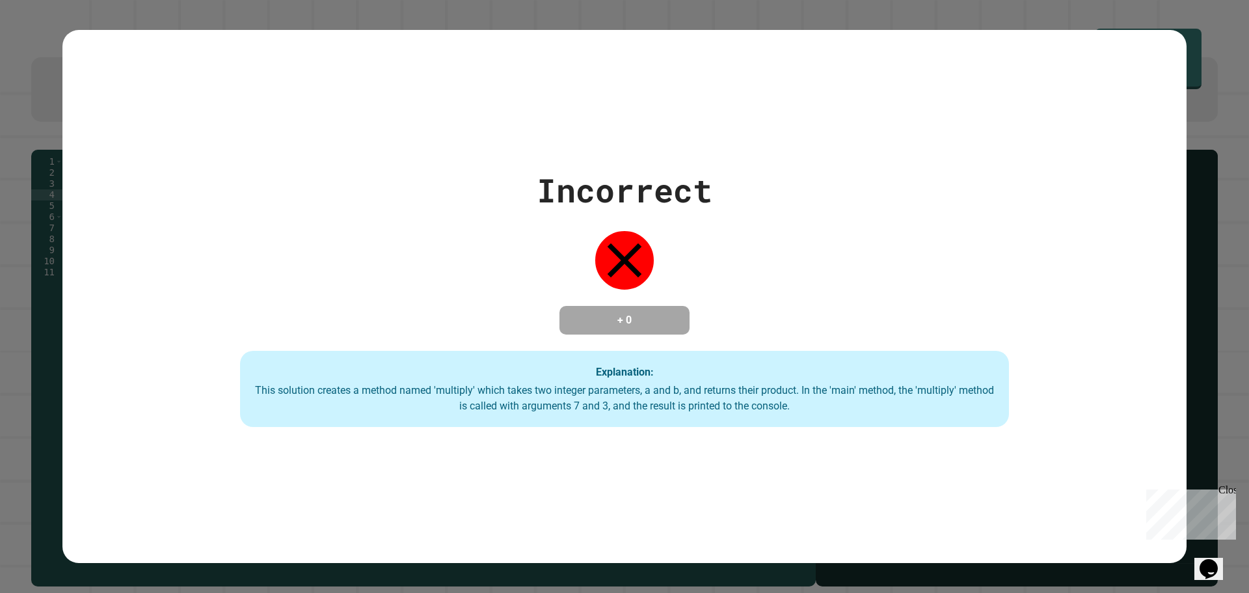
drag, startPoint x: 623, startPoint y: 245, endPoint x: 711, endPoint y: 377, distance: 159.0
click at [709, 384] on div "Incorrect + 0 Explanation: This solution creates a method named 'multiply' whic…" at bounding box center [624, 297] width 1098 height 262
